Goal: Task Accomplishment & Management: Use online tool/utility

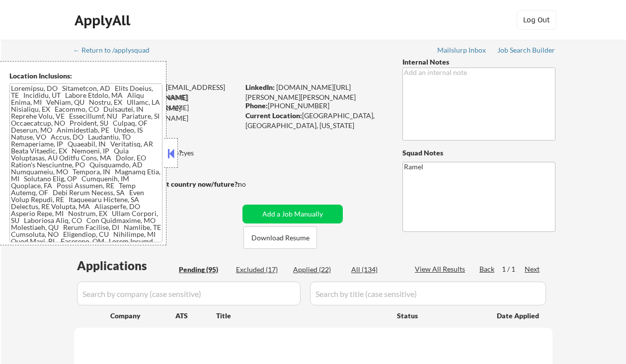
click at [169, 154] on button at bounding box center [171, 153] width 11 height 15
select select ""pending""
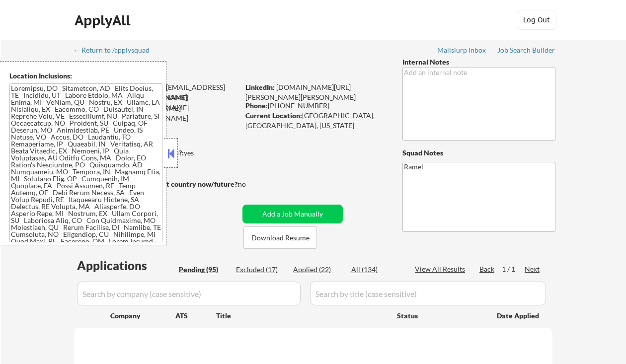
select select ""pending""
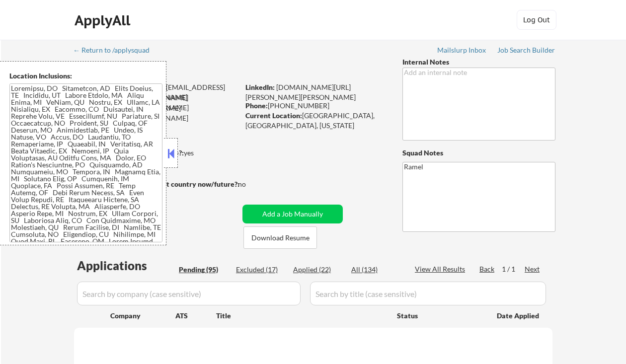
select select ""pending""
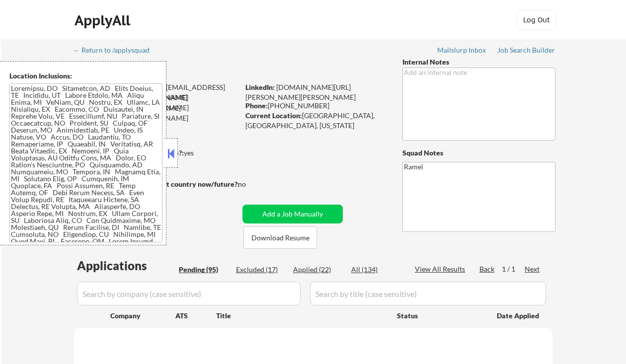
select select ""pending""
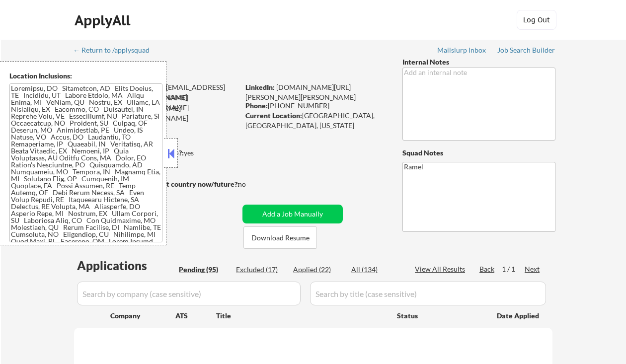
select select ""pending""
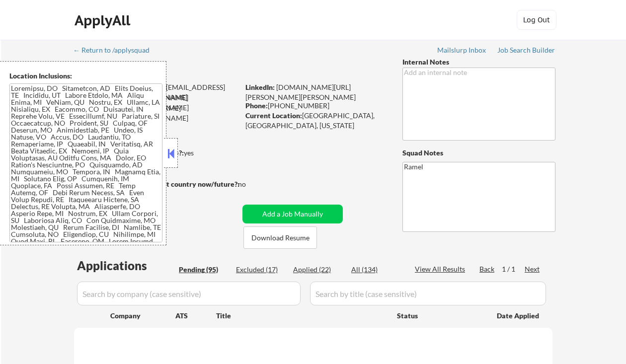
select select ""pending""
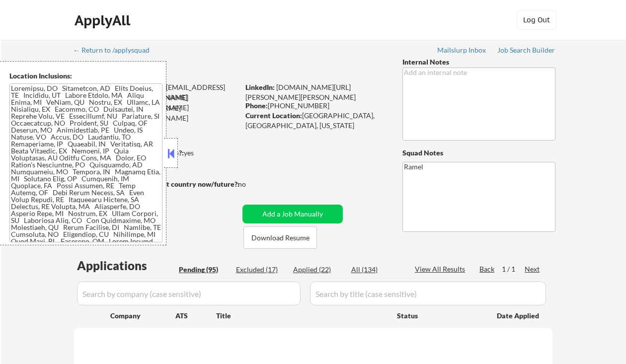
select select ""pending""
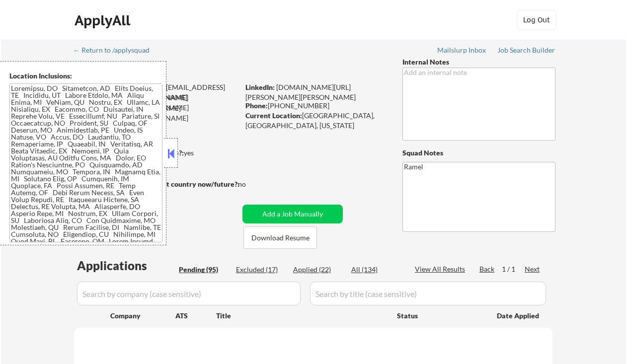
select select ""pending""
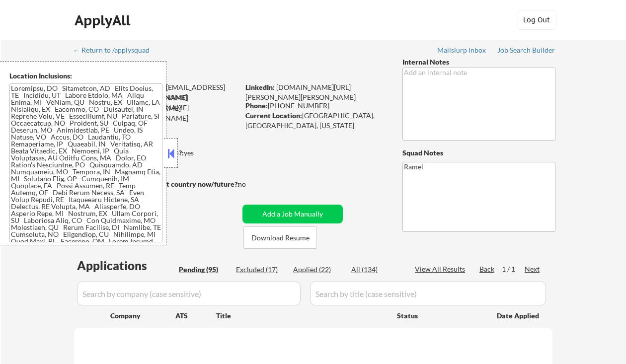
select select ""pending""
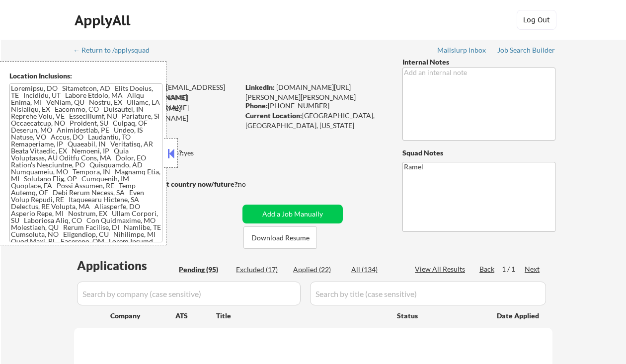
select select ""pending""
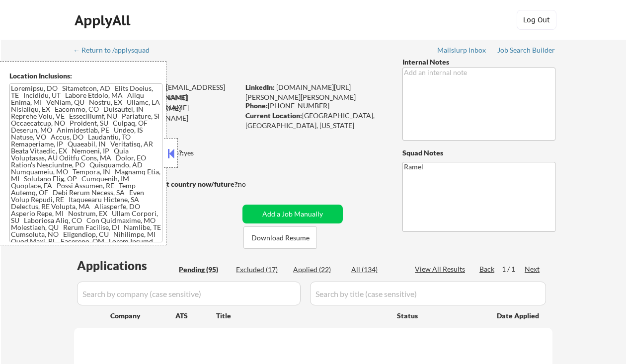
select select ""pending""
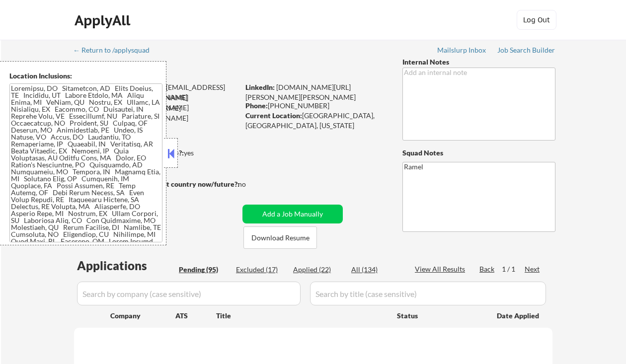
select select ""pending""
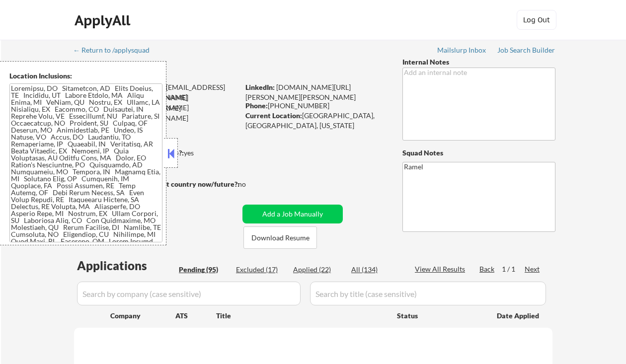
select select ""pending""
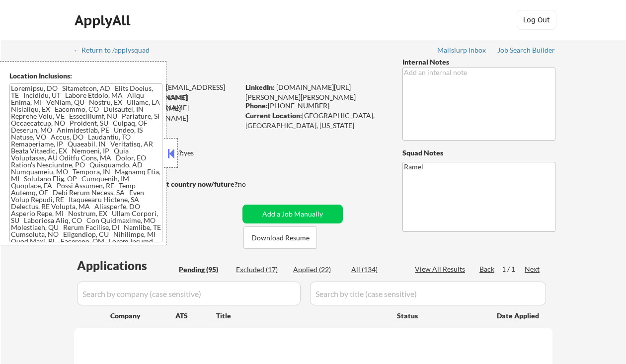
select select ""pending""
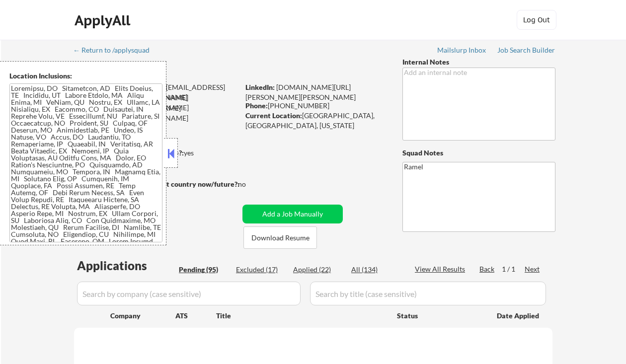
select select ""pending""
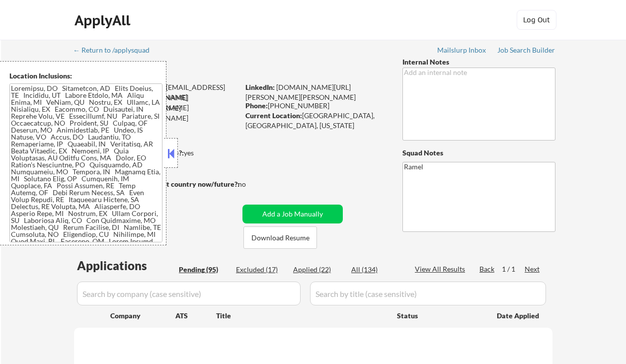
select select ""pending""
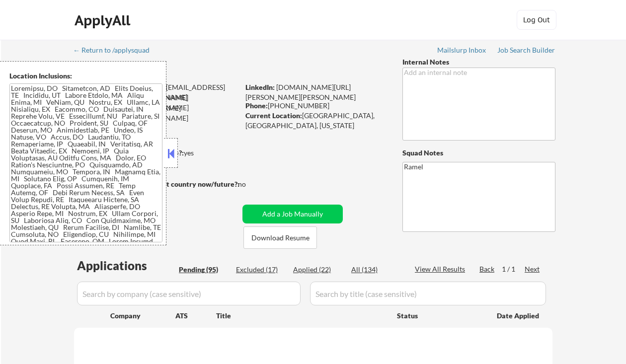
select select ""pending""
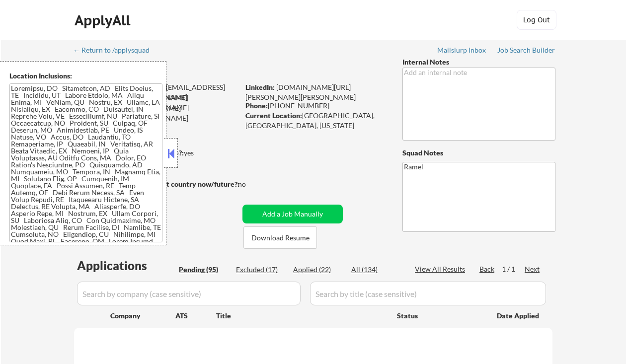
select select ""pending""
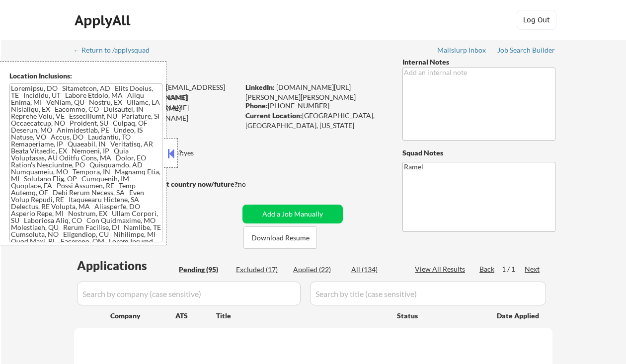
select select ""pending""
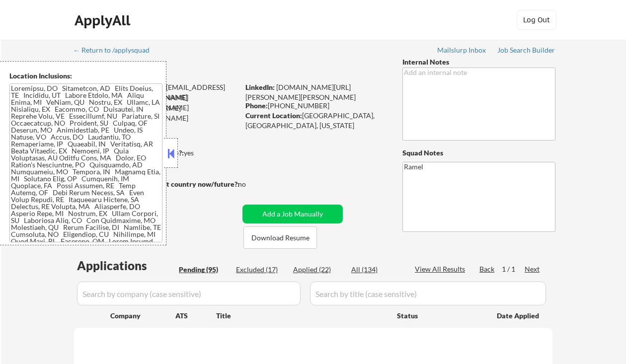
select select ""pending""
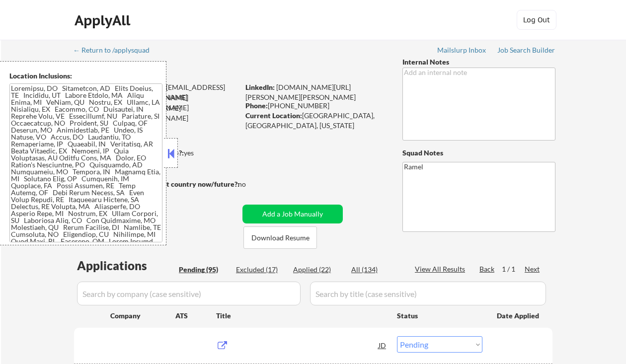
click at [170, 150] on button at bounding box center [171, 153] width 11 height 15
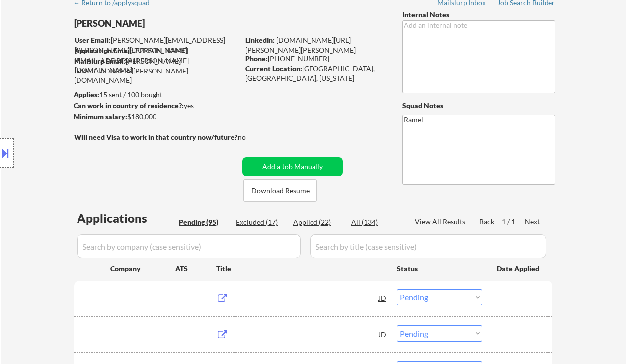
scroll to position [66, 0]
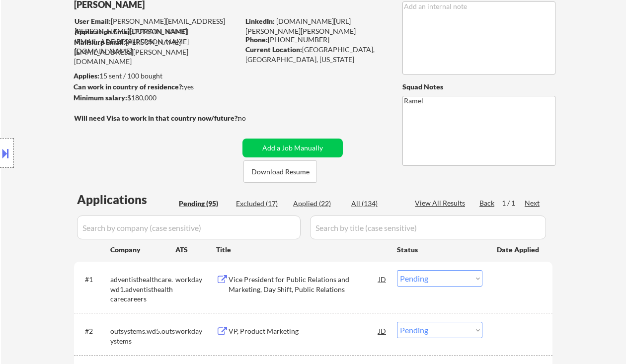
click at [201, 205] on div "Pending (95)" at bounding box center [204, 204] width 50 height 10
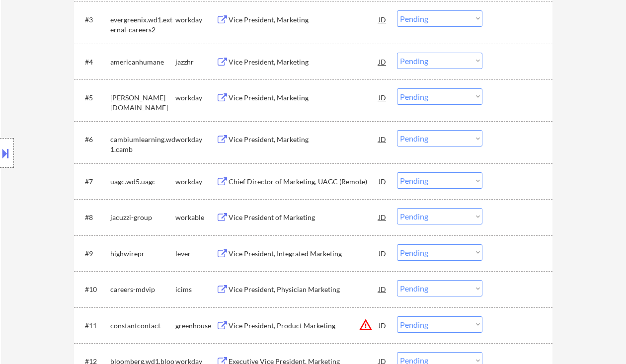
scroll to position [464, 0]
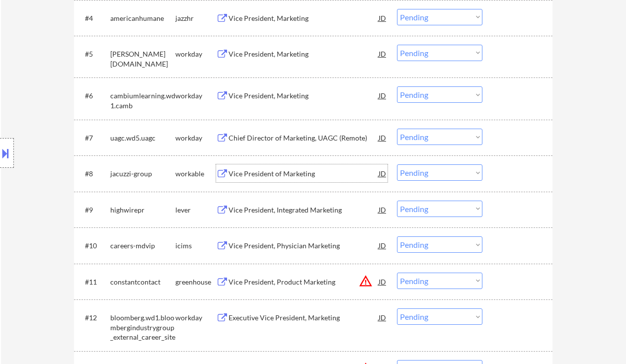
click at [302, 175] on div "Vice President of Marketing" at bounding box center [304, 174] width 150 height 10
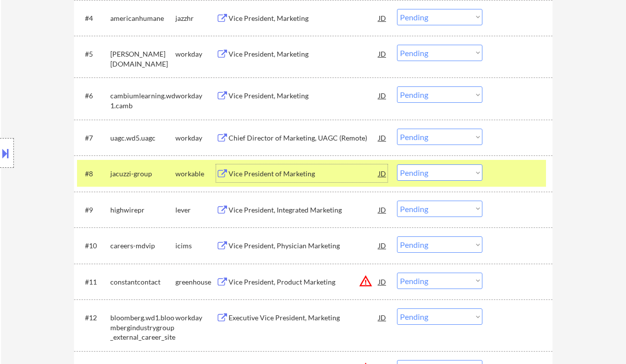
click at [456, 173] on select "Choose an option... Pending Applied Excluded (Questions) Excluded (Expired) Exc…" at bounding box center [440, 173] width 86 height 16
click at [397, 165] on select "Choose an option... Pending Applied Excluded (Questions) Excluded (Expired) Exc…" at bounding box center [440, 173] width 86 height 16
click at [313, 214] on div "Vice President, Integrated Marketing" at bounding box center [304, 210] width 150 height 10
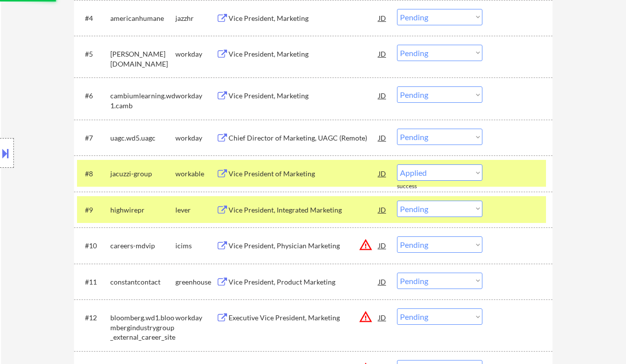
select select ""pending""
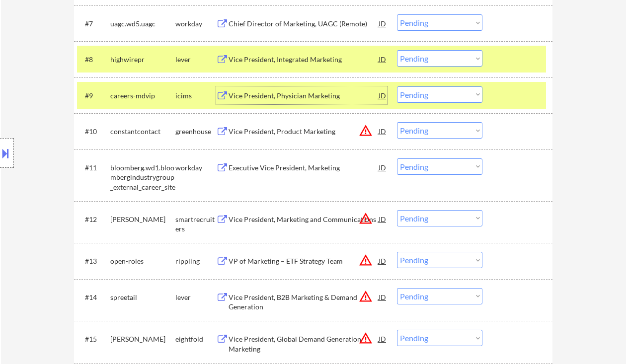
scroll to position [597, 0]
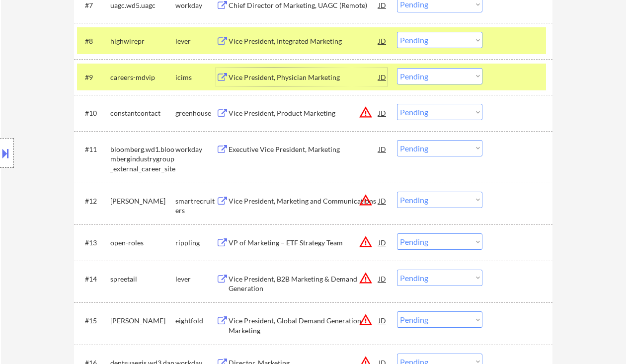
click at [289, 111] on div "Vice President, Product Marketing" at bounding box center [304, 113] width 150 height 10
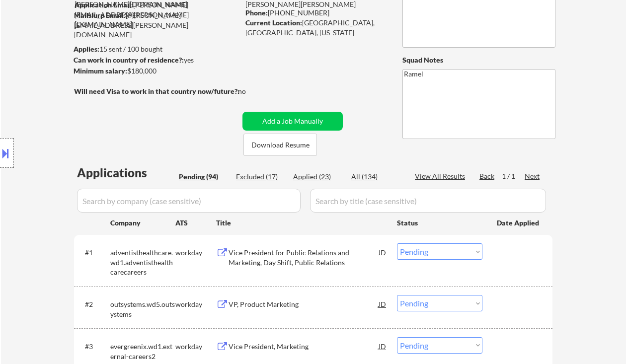
scroll to position [0, 0]
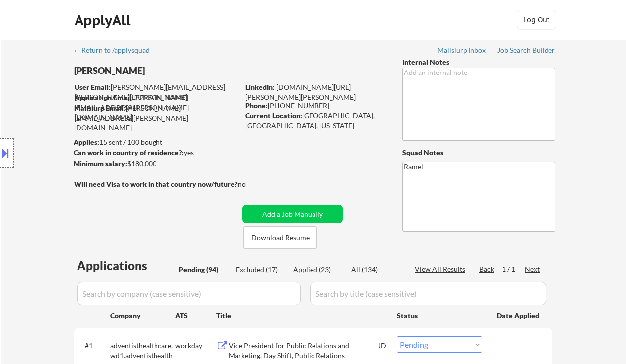
drag, startPoint x: 21, startPoint y: 107, endPoint x: 68, endPoint y: 83, distance: 52.5
click at [21, 107] on div "Location Inclusions:" at bounding box center [89, 153] width 178 height 184
